Goal: Transaction & Acquisition: Purchase product/service

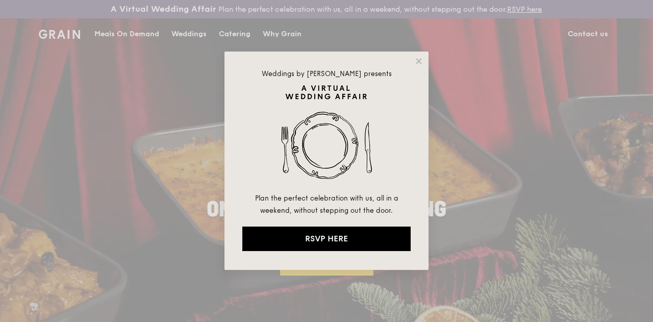
click at [424, 61] on div "Weddings by Grain presents Plan the perfect celebration with us, all in a weeke…" at bounding box center [326, 161] width 204 height 218
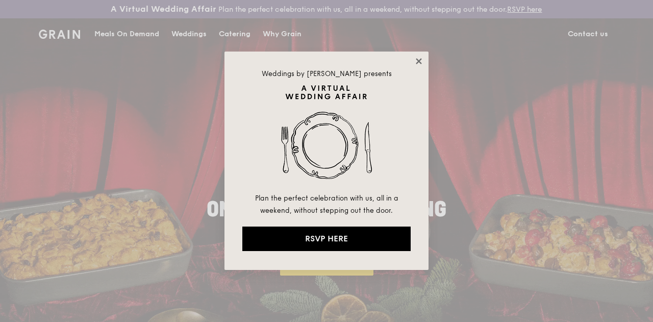
click at [416, 63] on icon at bounding box center [418, 61] width 9 height 9
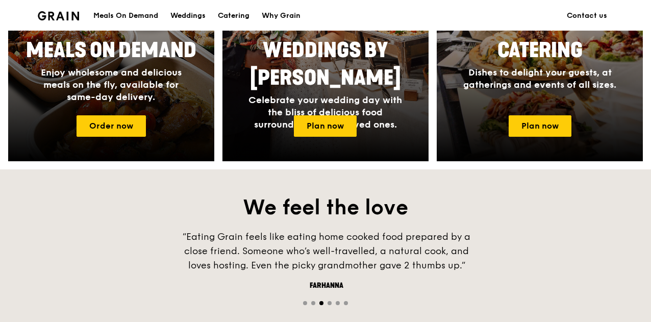
scroll to position [612, 0]
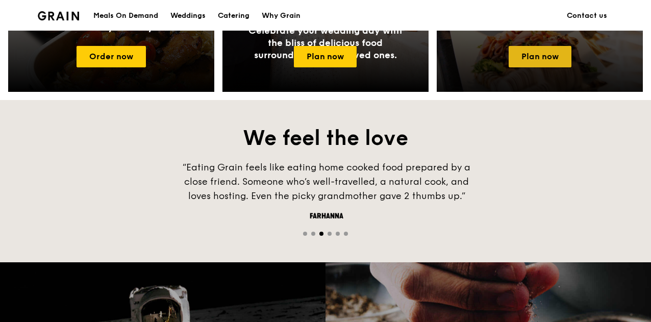
click at [553, 66] on link "Plan now" at bounding box center [539, 56] width 63 height 21
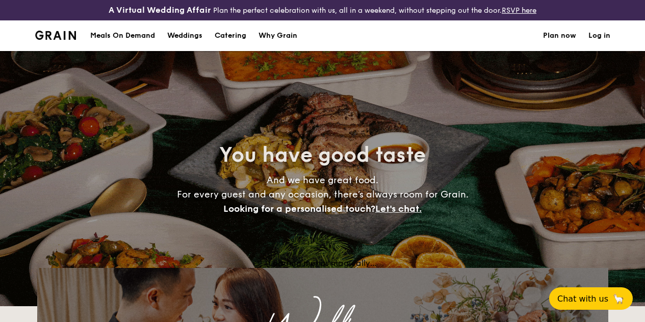
select select
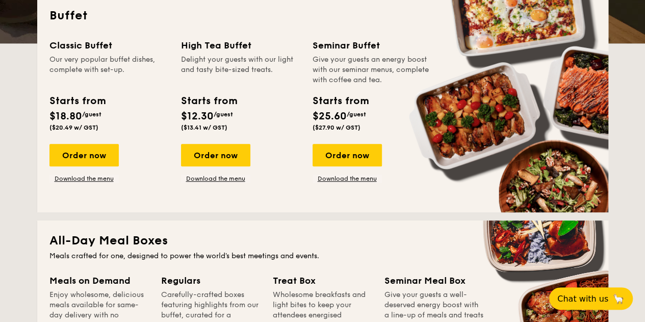
scroll to position [204, 0]
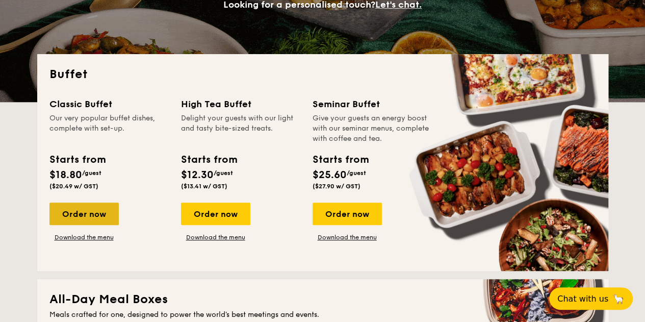
click at [103, 221] on div "Order now" at bounding box center [83, 213] width 69 height 22
